Goal: Find contact information: Find contact information

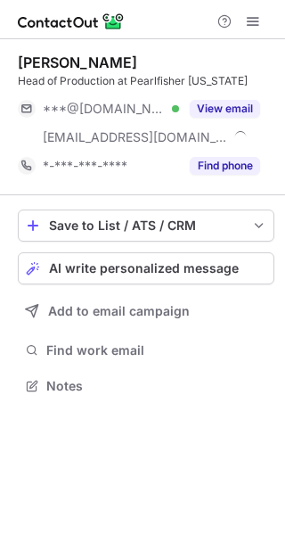
scroll to position [373, 285]
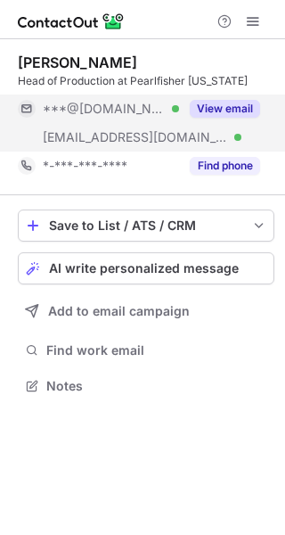
click at [225, 102] on button "View email" at bounding box center [225, 109] width 70 height 18
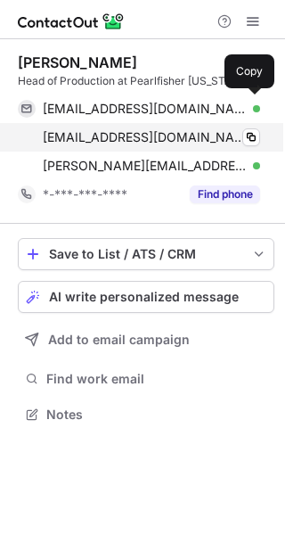
scroll to position [402, 285]
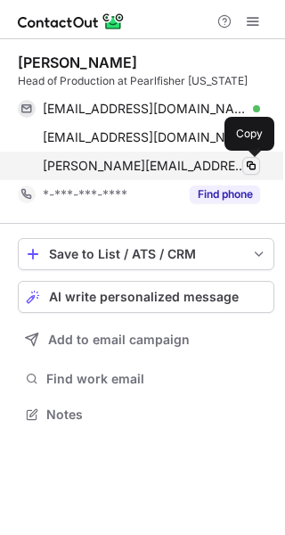
click at [249, 169] on span at bounding box center [251, 166] width 14 height 14
